Goal: Navigation & Orientation: Find specific page/section

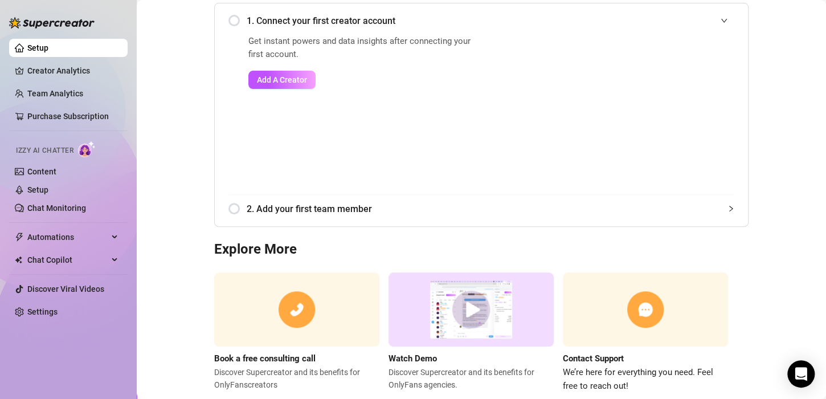
scroll to position [159, 0]
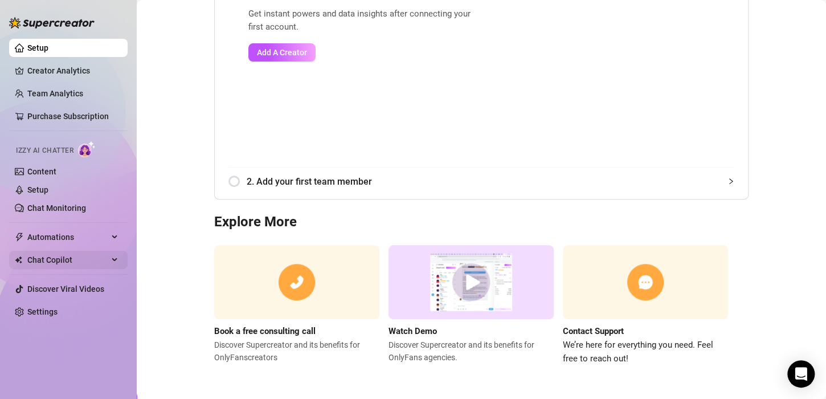
click at [83, 256] on span "Chat Copilot" at bounding box center [67, 260] width 81 height 18
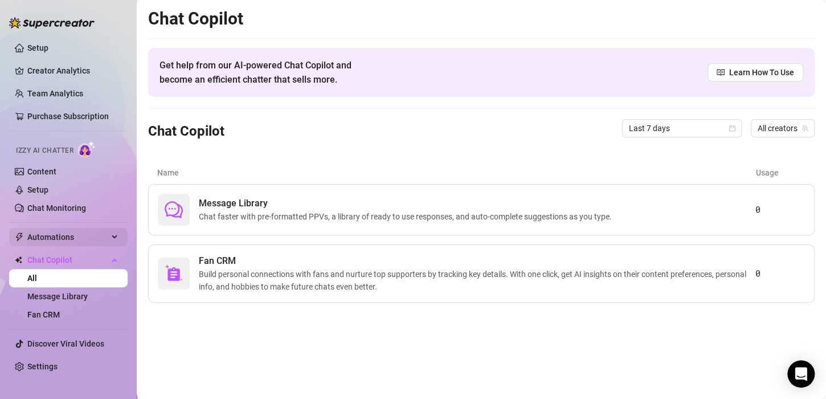
click at [93, 229] on span "Automations" at bounding box center [67, 237] width 81 height 18
